Goal: Book appointment/travel/reservation

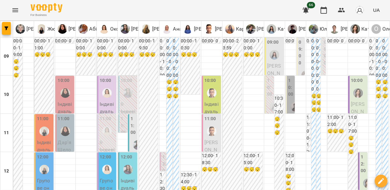
scroll to position [52, 0]
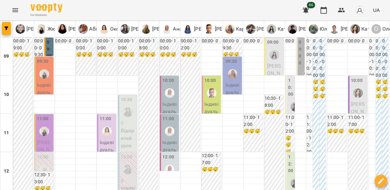
scroll to position [32, 0]
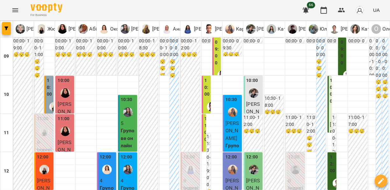
scroll to position [195, 0]
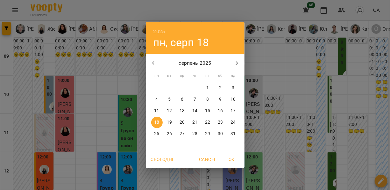
click at [276, 179] on div "2025 пн, серп [DATE] вт ср чт пт сб нд 28 29 30 31 1 2 3 4 5 6 7 8 9 10 11 12 1…" at bounding box center [195, 95] width 390 height 190
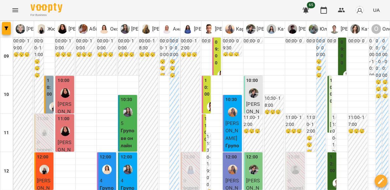
scroll to position [324, 0]
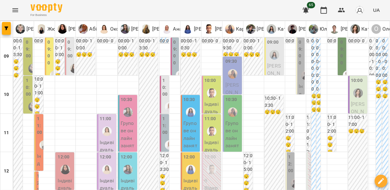
scroll to position [203, 0]
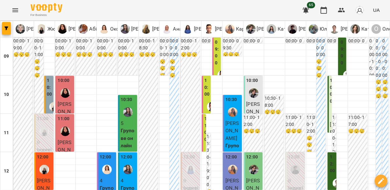
scroll to position [223, 0]
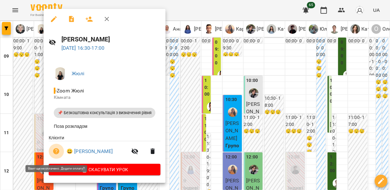
click at [56, 154] on icon "button" at bounding box center [56, 151] width 6 height 6
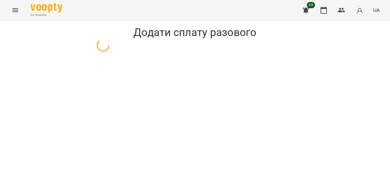
select select "**********"
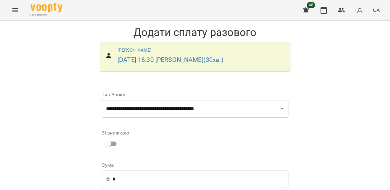
scroll to position [47, 0]
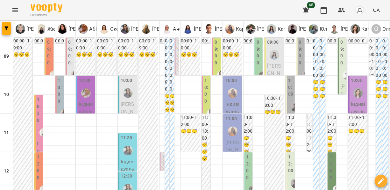
scroll to position [209, 0]
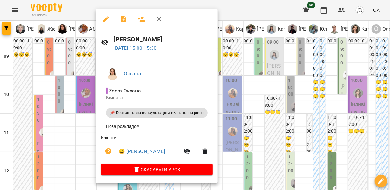
click at [71, 91] on div at bounding box center [195, 95] width 390 height 190
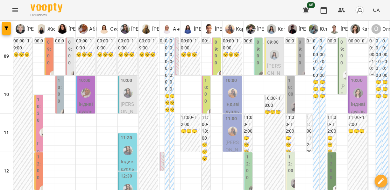
scroll to position [305, 0]
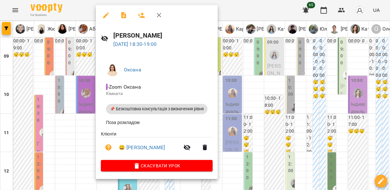
click at [57, 107] on div at bounding box center [195, 95] width 390 height 190
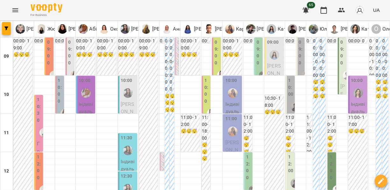
scroll to position [204, 0]
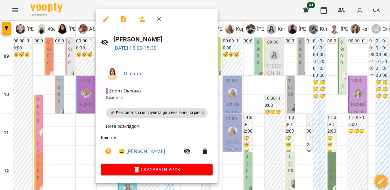
click at [76, 93] on div at bounding box center [195, 95] width 390 height 190
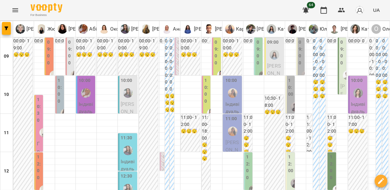
scroll to position [82, 0]
